Goal: Transaction & Acquisition: Purchase product/service

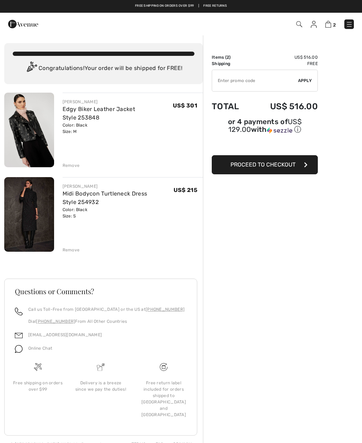
click at [222, 7] on link "Free Returns" at bounding box center [215, 6] width 24 height 5
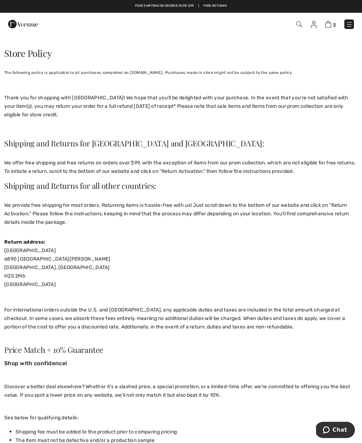
click at [17, 29] on img at bounding box center [23, 24] width 30 height 14
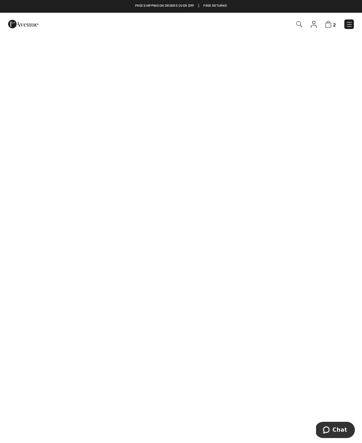
click at [316, 27] on img at bounding box center [314, 24] width 6 height 7
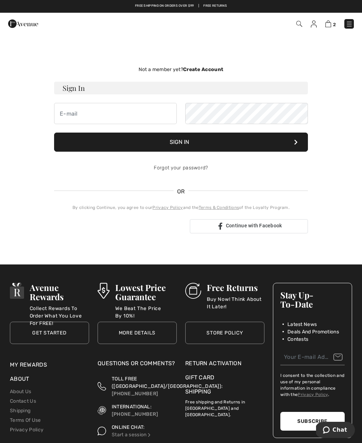
click at [330, 26] on img at bounding box center [329, 24] width 6 height 7
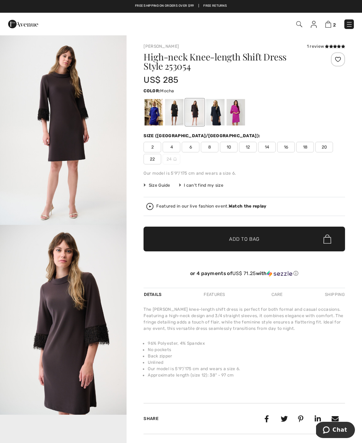
click at [331, 24] on img at bounding box center [329, 24] width 6 height 7
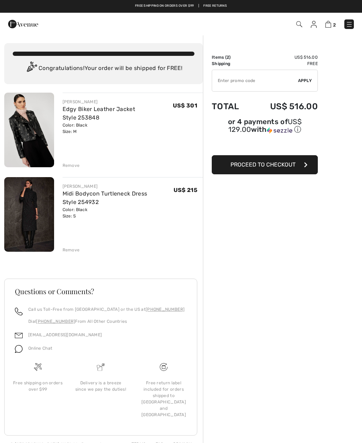
click at [104, 110] on link "Edgy Biker Leather Jacket Style 253848" at bounding box center [99, 113] width 73 height 15
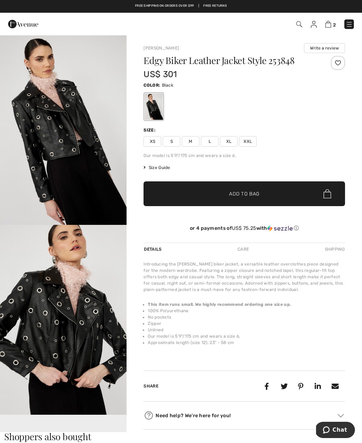
click at [24, 25] on img at bounding box center [23, 24] width 30 height 14
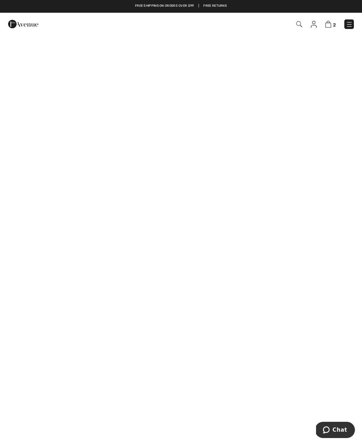
click at [352, 23] on img at bounding box center [349, 24] width 7 height 7
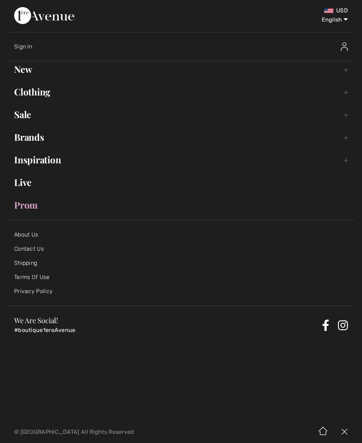
click at [42, 95] on link "Clothing Toggle submenu" at bounding box center [181, 92] width 348 height 16
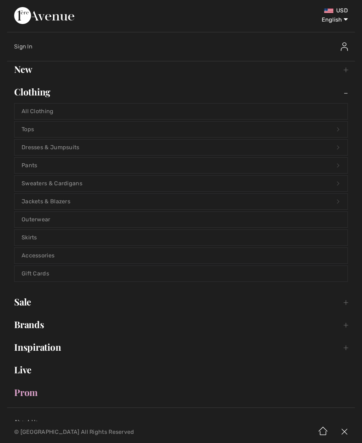
click at [77, 184] on link "Sweaters & Cardigans Open submenu" at bounding box center [181, 184] width 333 height 16
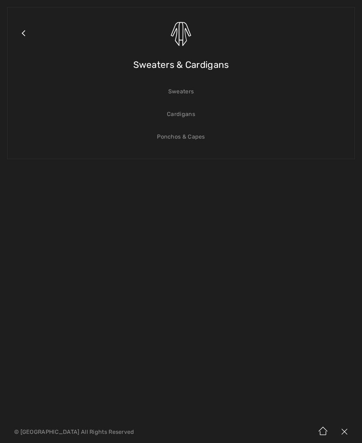
click at [183, 94] on link "Sweaters" at bounding box center [181, 92] width 333 height 16
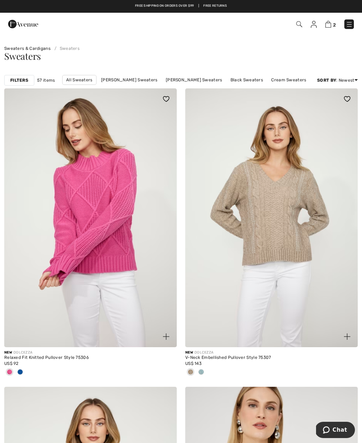
click at [25, 86] on div "Filters 57 items All Sweaters Joseph Ribkoff Sweaters Frank Lyman Sweaters Blac…" at bounding box center [181, 80] width 362 height 16
click at [26, 82] on strong "Filters" at bounding box center [19, 80] width 18 height 6
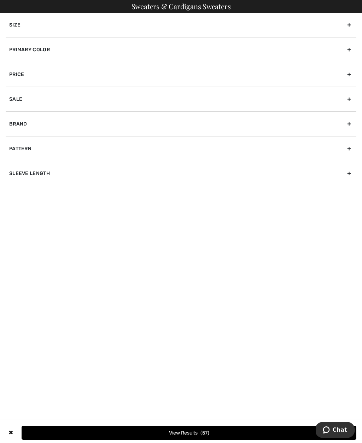
click at [49, 53] on div "Primary Color" at bounding box center [181, 49] width 351 height 25
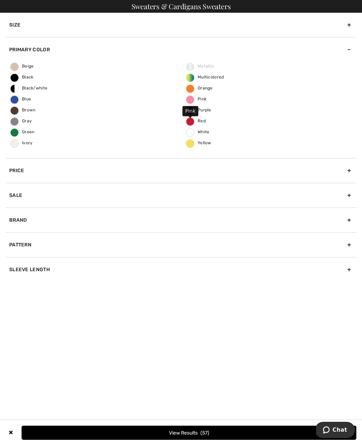
click at [194, 102] on label "Pink" at bounding box center [190, 100] width 8 height 8
click at [0, 0] on input "Pink" at bounding box center [0, 0] width 0 height 0
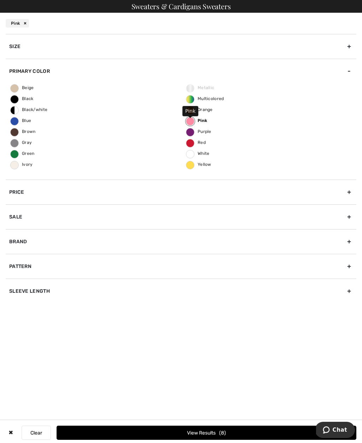
click at [225, 433] on button "View Results 8" at bounding box center [207, 433] width 300 height 14
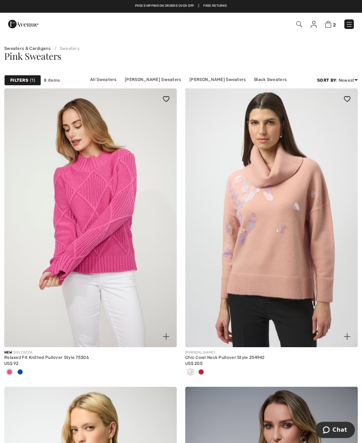
click at [94, 80] on link "All Sweaters" at bounding box center [104, 79] width 34 height 9
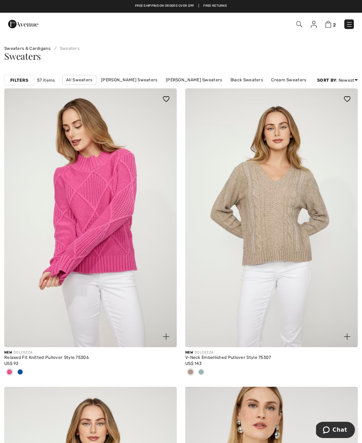
click at [25, 80] on strong "Filters" at bounding box center [19, 80] width 18 height 6
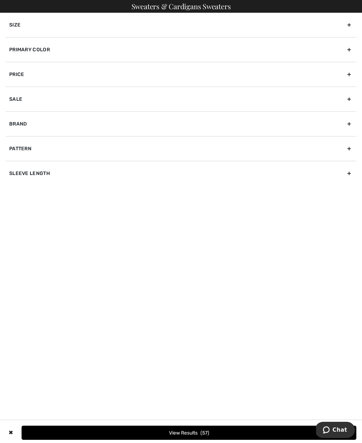
click at [45, 51] on div "Primary Color" at bounding box center [181, 49] width 351 height 25
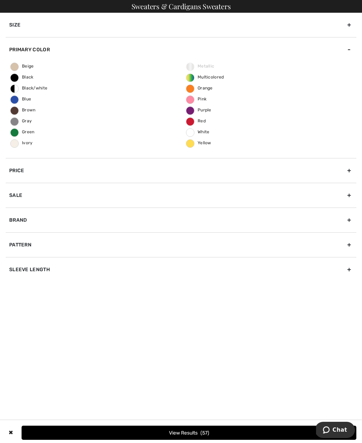
click at [190, 100] on span "Pink" at bounding box center [196, 99] width 20 height 5
click at [0, 0] on input "Pink" at bounding box center [0, 0] width 0 height 0
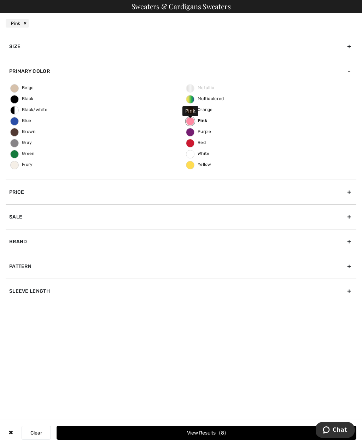
click at [199, 432] on button "View Results 8" at bounding box center [207, 433] width 300 height 14
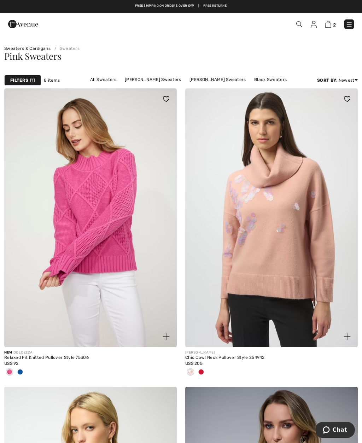
click at [15, 24] on img at bounding box center [23, 24] width 30 height 14
